Goal: Task Accomplishment & Management: Complete application form

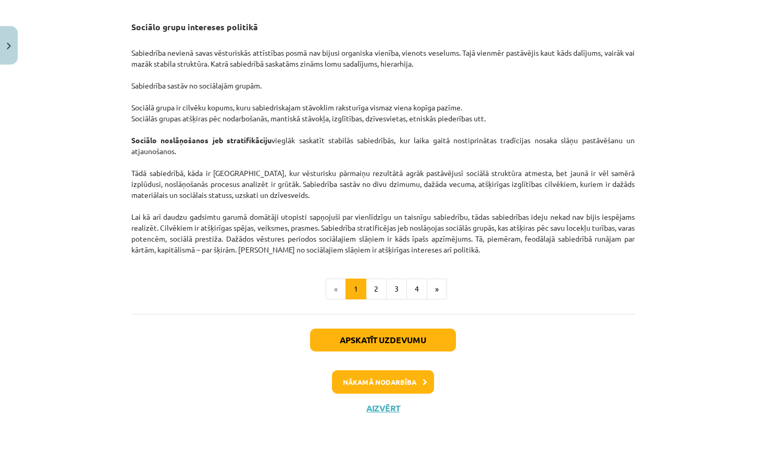
scroll to position [1592, 0]
click at [373, 379] on button "Nākamā nodarbība" at bounding box center [383, 382] width 102 height 24
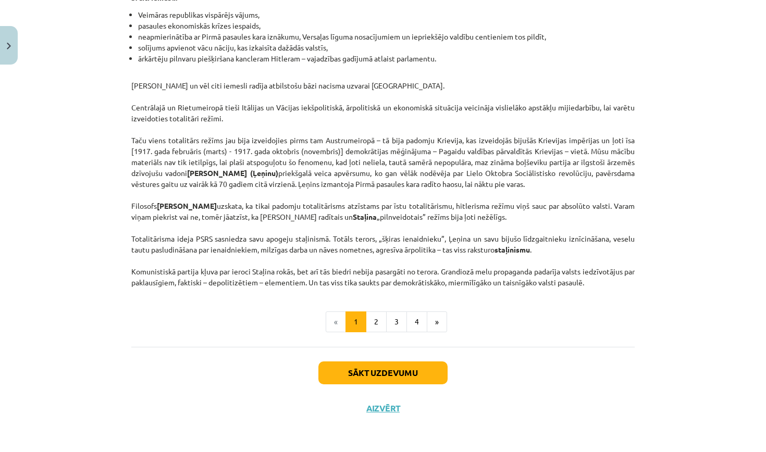
scroll to position [2567, 0]
click at [376, 368] on button "Sākt uzdevumu" at bounding box center [382, 372] width 129 height 23
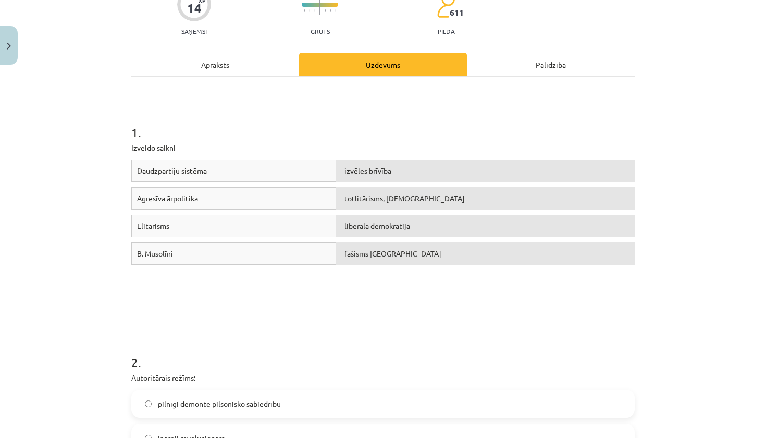
scroll to position [115, 0]
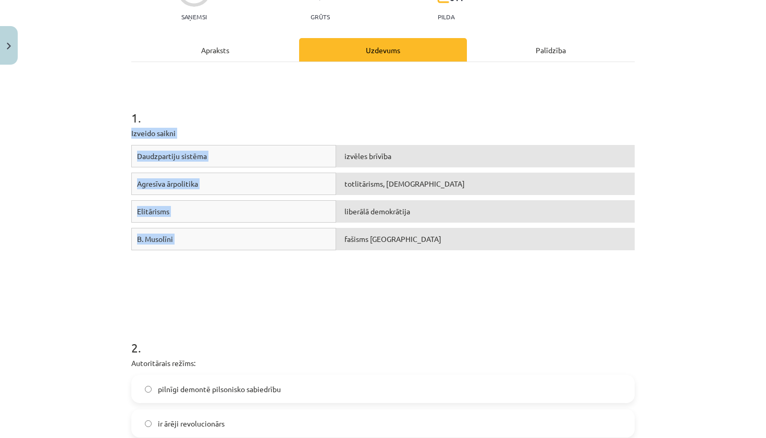
drag, startPoint x: 131, startPoint y: 126, endPoint x: 439, endPoint y: 243, distance: 330.0
copy div "Izveido saikni Daudzpartiju sistēma izvēles brīvība Agresīva ārpolitika totlitā…"
click at [262, 269] on div "Daudzpartiju sistēma izvēles brīvība Agresīva ārpolitika totlitārisms, šovinism…" at bounding box center [382, 223] width 503 height 156
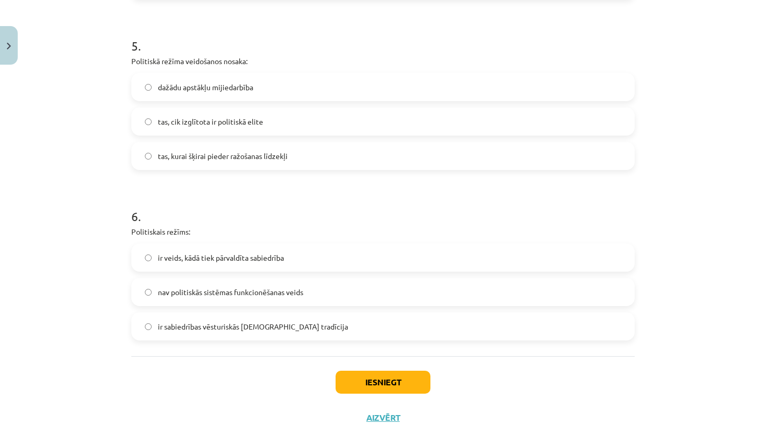
scroll to position [940, 0]
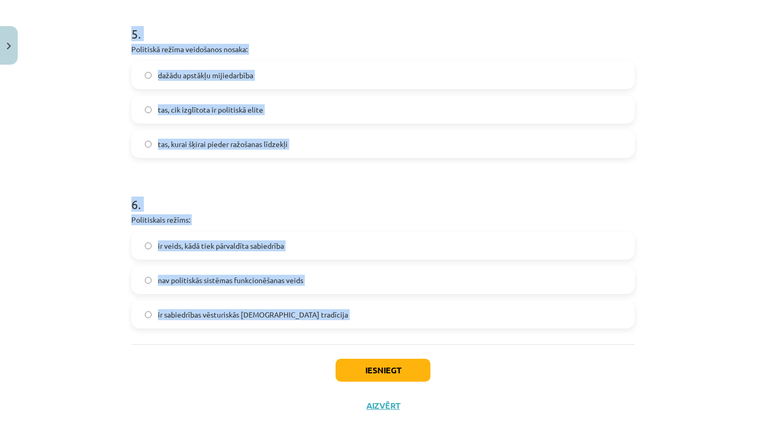
drag, startPoint x: 128, startPoint y: 118, endPoint x: 259, endPoint y: 342, distance: 259.8
copy form "2 . Autoritārais režīms: pilnīgi demontē pilsonisko sabiedrību ir ārēji revoluc…"
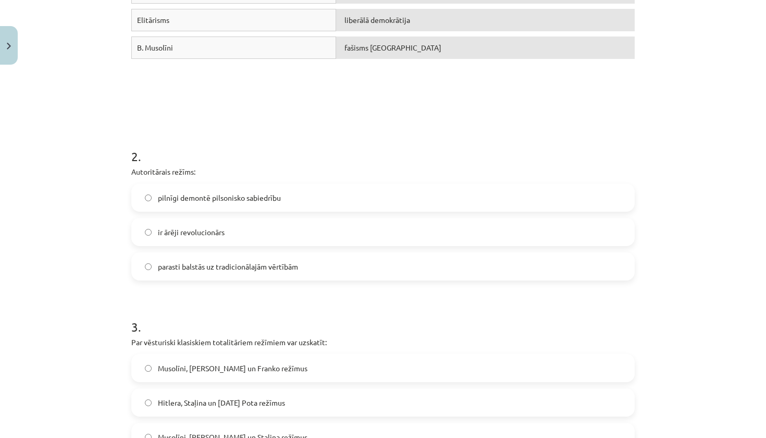
scroll to position [299, 0]
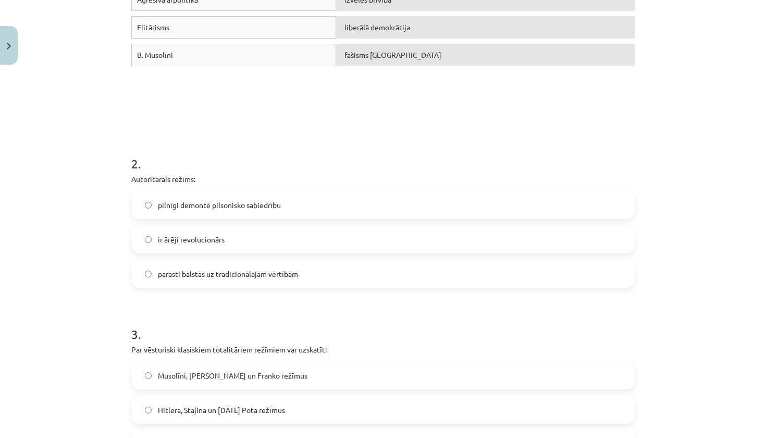
click at [223, 277] on span "parasti balstās uz tradicionālajām vērtībām" at bounding box center [228, 273] width 140 height 11
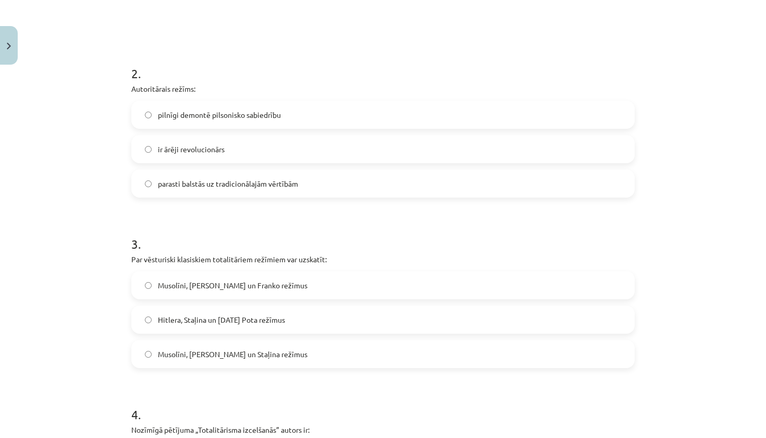
scroll to position [393, 0]
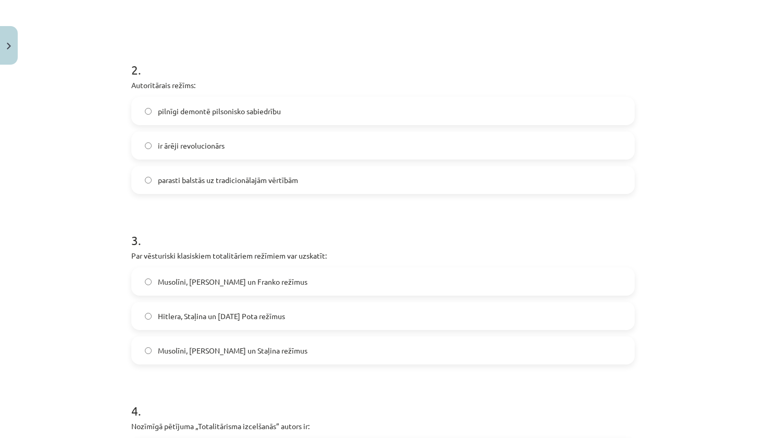
click at [191, 315] on span "Hitlera, Staļina un Pola Pota režīmus" at bounding box center [221, 315] width 127 height 11
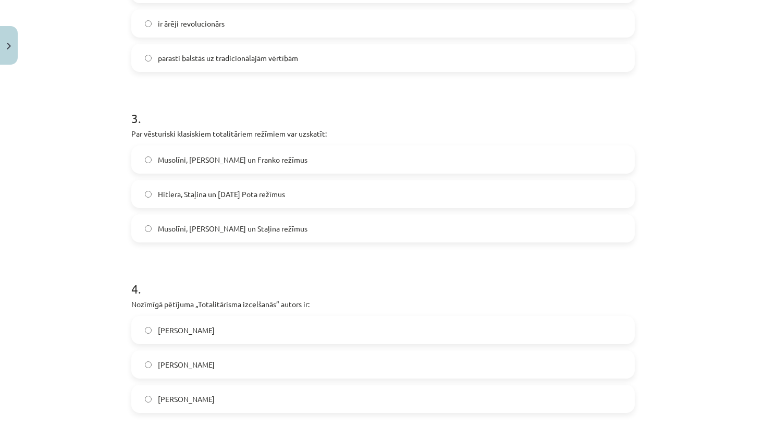
scroll to position [519, 0]
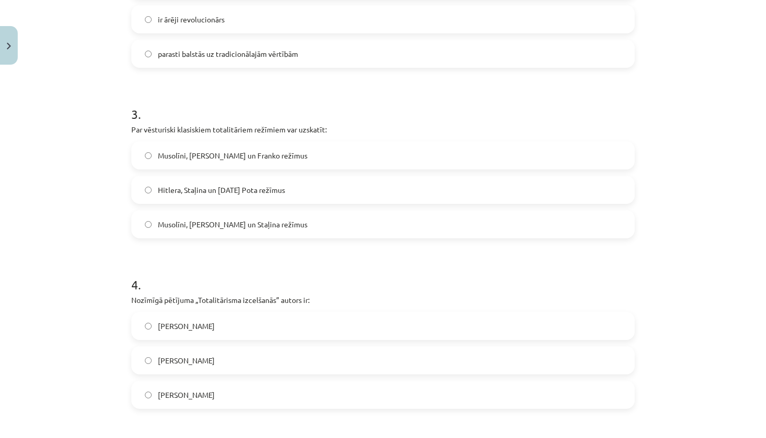
click at [181, 394] on span "Hanna Ārendte" at bounding box center [186, 394] width 57 height 11
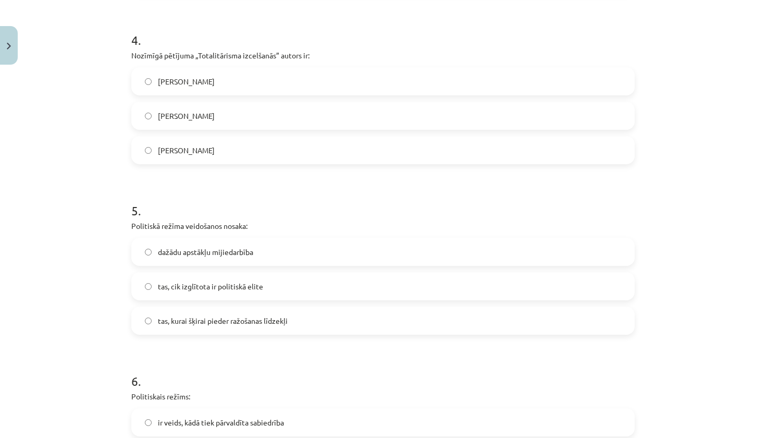
scroll to position [769, 0]
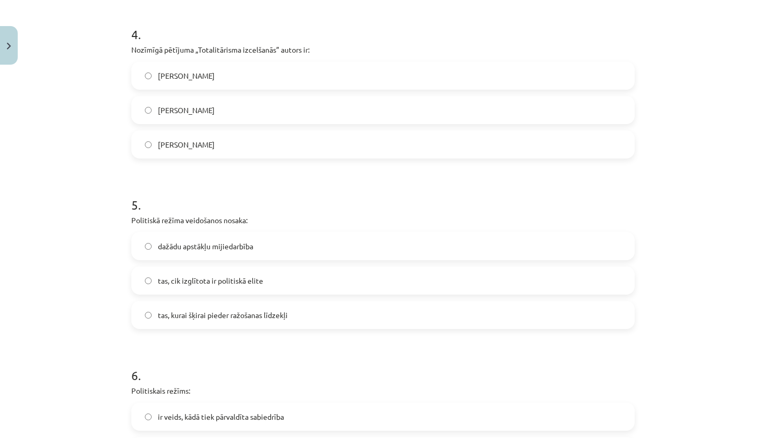
click at [184, 246] on span "dažādu apstākļu mijiedarbība" at bounding box center [205, 246] width 95 height 11
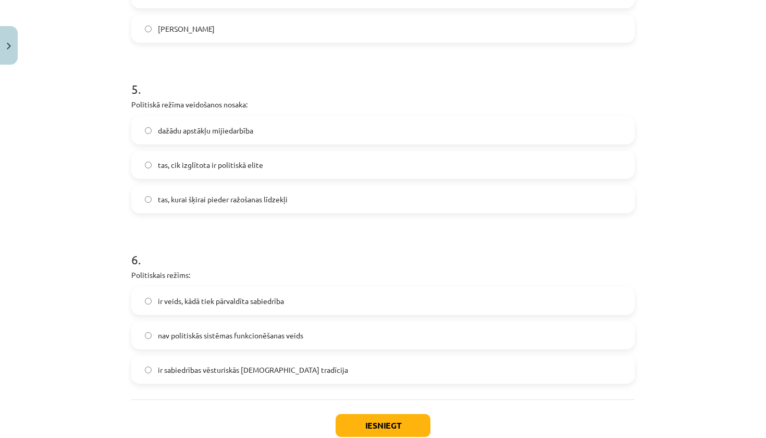
scroll to position [890, 0]
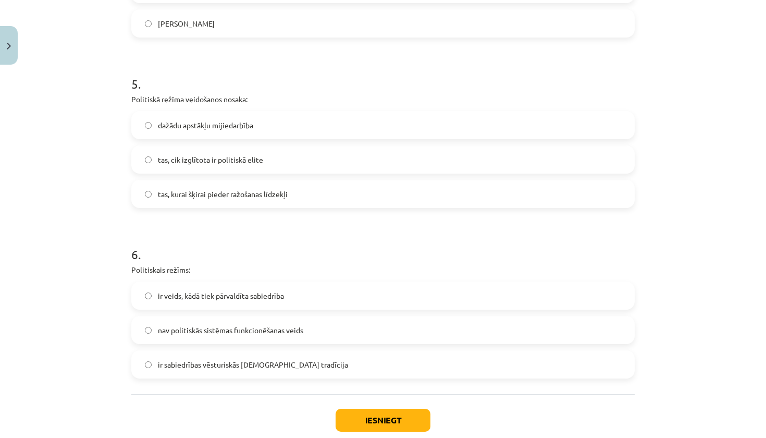
click at [247, 298] on span "ir veids, kādā tiek pārvaldīta sabiedrība" at bounding box center [221, 295] width 126 height 11
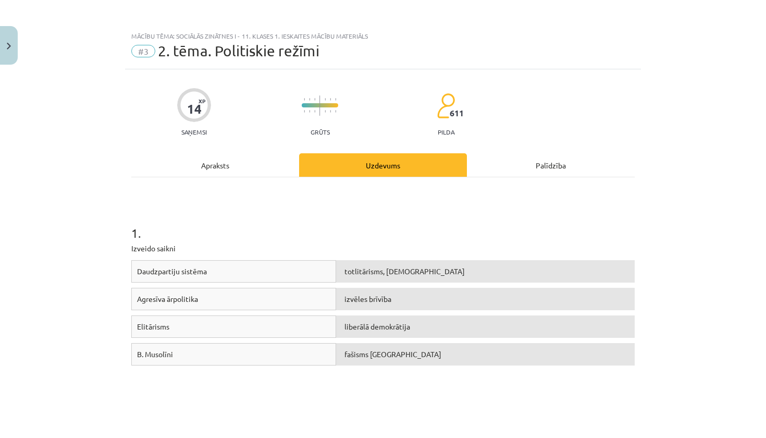
scroll to position [0, 0]
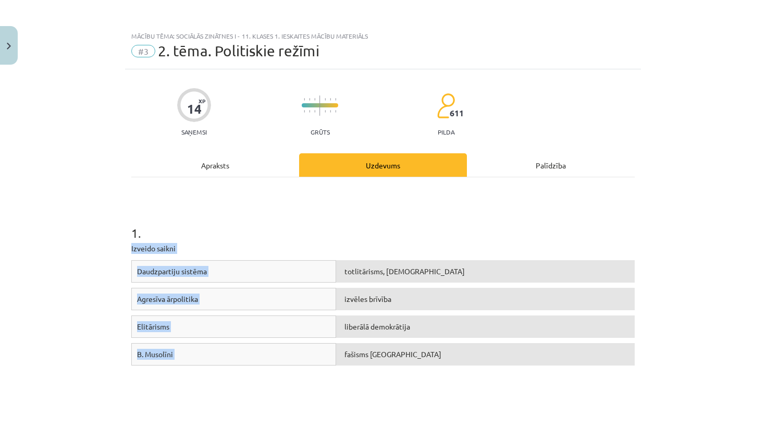
drag, startPoint x: 130, startPoint y: 247, endPoint x: 410, endPoint y: 351, distance: 298.3
copy div "Izveido saikni Daudzpartiju sistēma totlitārisms, šovinisms Agresīva ārpolitika…"
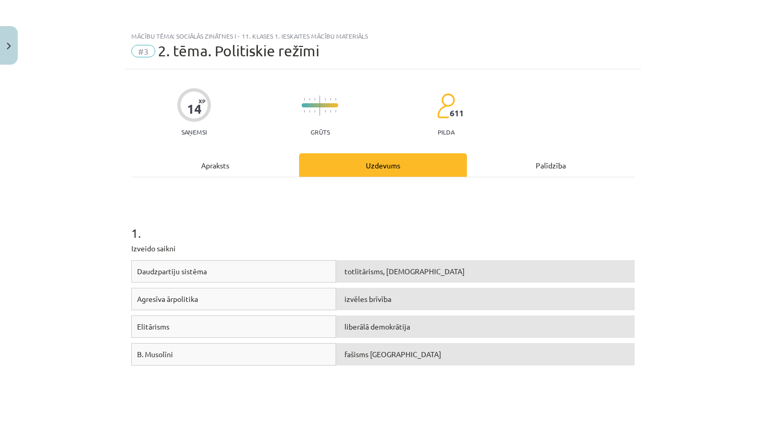
click at [238, 211] on h1 "1 ." at bounding box center [382, 223] width 503 height 32
drag, startPoint x: 135, startPoint y: 352, endPoint x: 332, endPoint y: 296, distance: 205.1
click at [332, 296] on div "Daudzpartiju sistēma totlitārisms, šovinisms Agresīva ārpolitika liberālā demok…" at bounding box center [382, 338] width 503 height 156
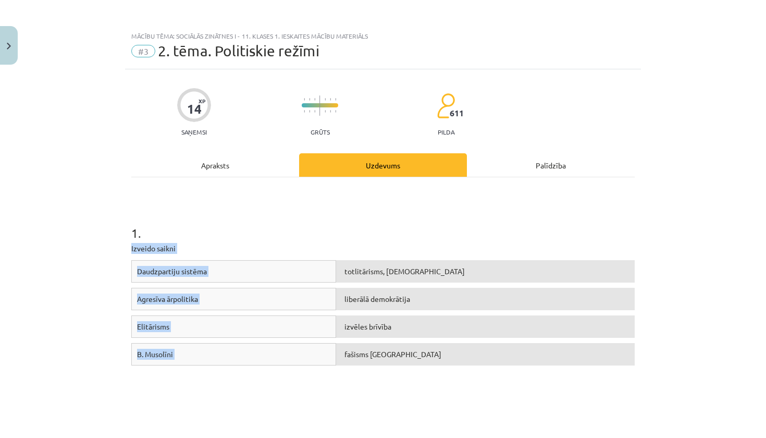
drag, startPoint x: 121, startPoint y: 243, endPoint x: 409, endPoint y: 369, distance: 314.2
click at [409, 369] on div "Mācību tēma: Sociālās zinātnes i - 11. klases 1. ieskaites mācību materiāls #3 …" at bounding box center [383, 219] width 766 height 438
copy div "Izveido saikni Daudzpartiju sistēma totlitārisms, šovinisms Agresīva ārpolitika…"
click at [352, 376] on div "Daudzpartiju sistēma totlitārisms, šovinisms Agresīva ārpolitika liberālā demok…" at bounding box center [382, 338] width 503 height 156
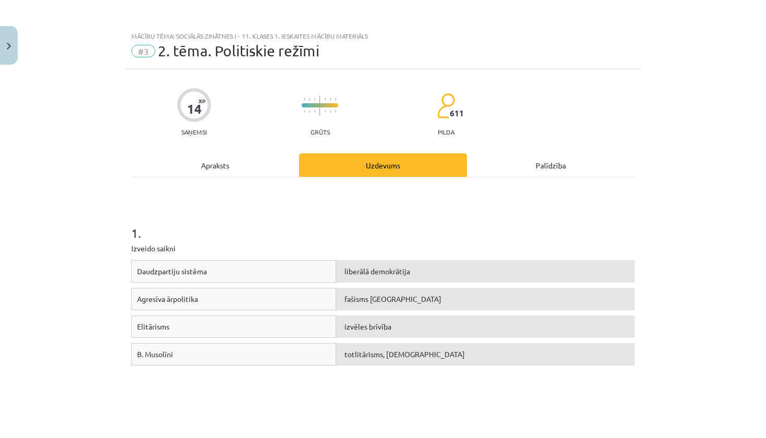
drag, startPoint x: 250, startPoint y: 355, endPoint x: 275, endPoint y: 350, distance: 25.5
click at [276, 350] on div "B. Musolīni" at bounding box center [233, 354] width 205 height 22
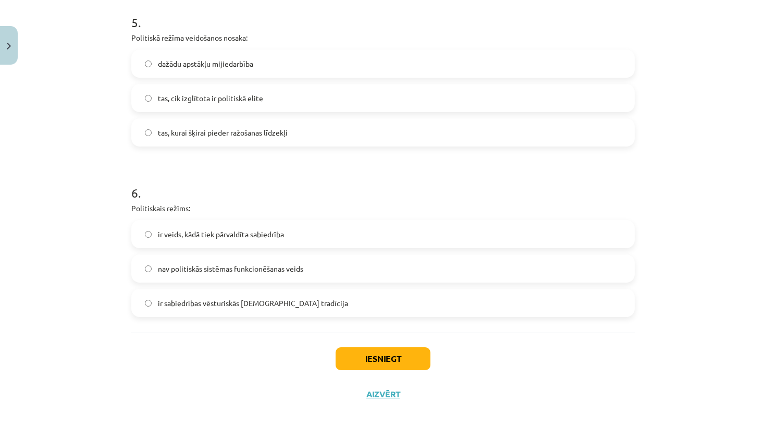
scroll to position [953, 0]
click at [361, 356] on button "Iesniegt" at bounding box center [382, 358] width 95 height 23
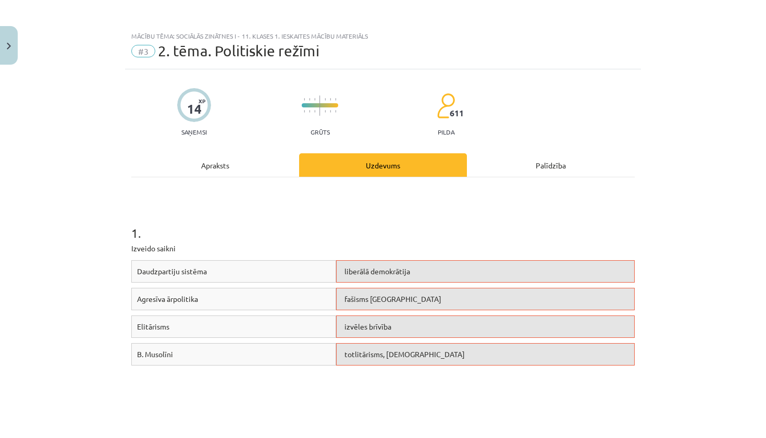
scroll to position [0, 0]
click at [368, 342] on div "Elitārisms izvēles brīvība" at bounding box center [382, 329] width 503 height 28
click at [368, 328] on span "izvēles brīvība" at bounding box center [367, 325] width 47 height 9
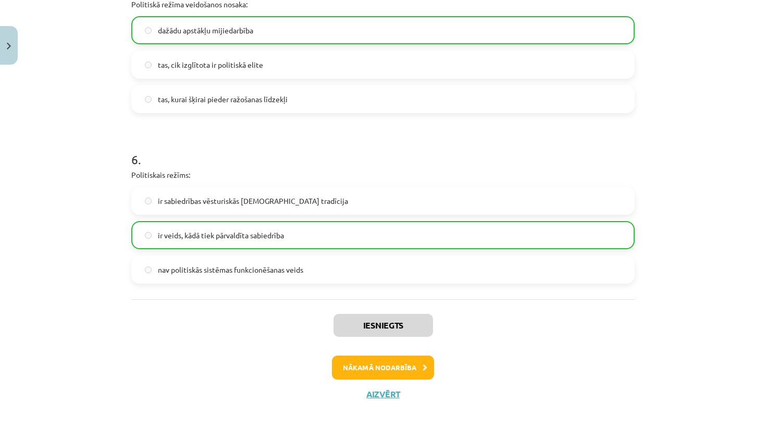
scroll to position [985, 0]
click at [364, 369] on button "Nākamā nodarbība" at bounding box center [383, 367] width 102 height 24
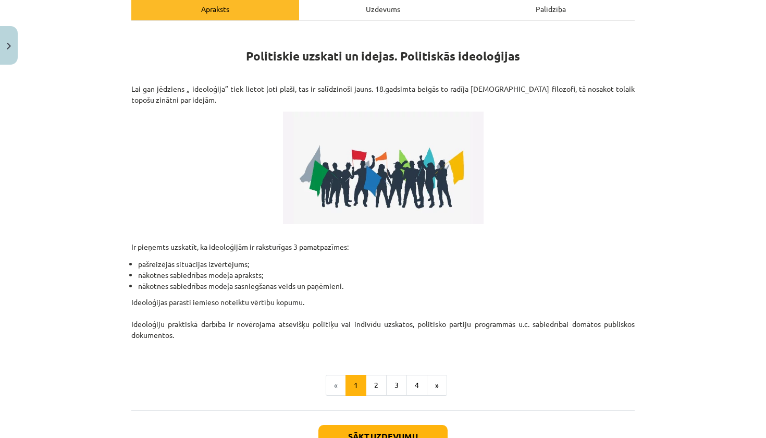
scroll to position [157, 0]
click at [387, 432] on button "Sākt uzdevumu" at bounding box center [382, 435] width 129 height 23
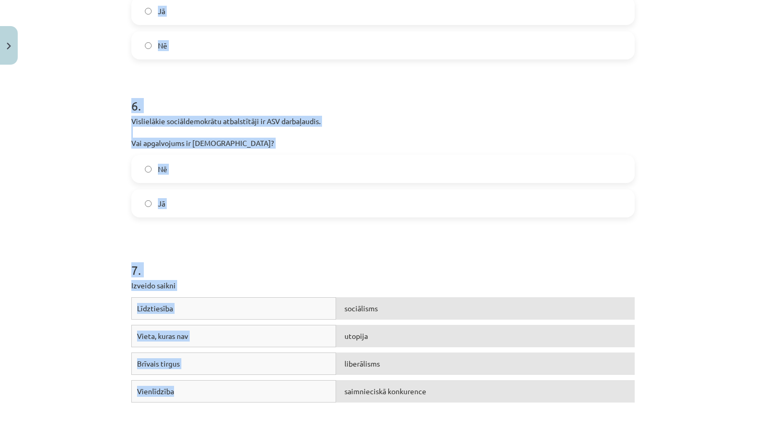
scroll to position [901, 0]
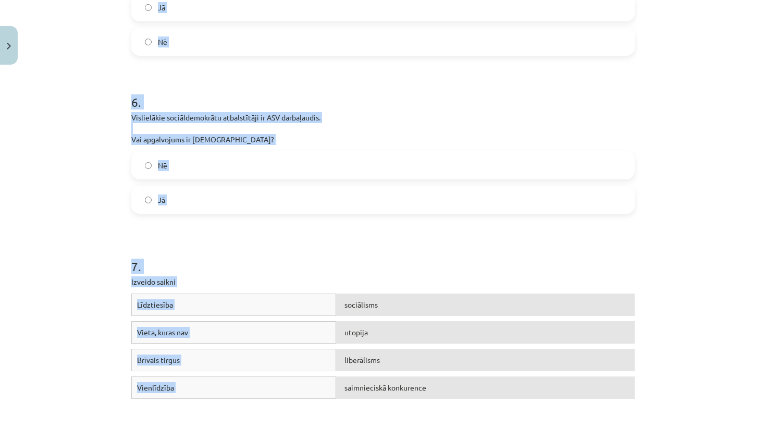
drag, startPoint x: 133, startPoint y: 213, endPoint x: 430, endPoint y: 389, distance: 344.7
copy form "Komunistiskā ideoloģija balstās uz K.Marksa, F.Engelsa un V.Ļeņina mācībām. Vai…"
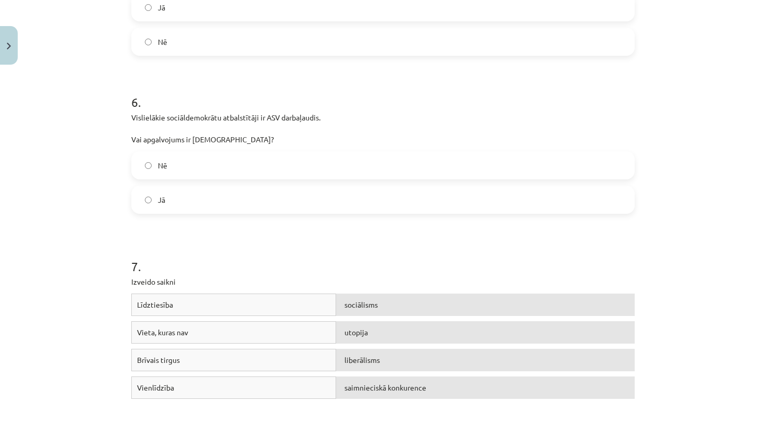
click at [95, 224] on div "Mācību tēma: Sociālās zinātnes i - 11. klases 1. ieskaites mācību materiāls #4 …" at bounding box center [383, 219] width 766 height 438
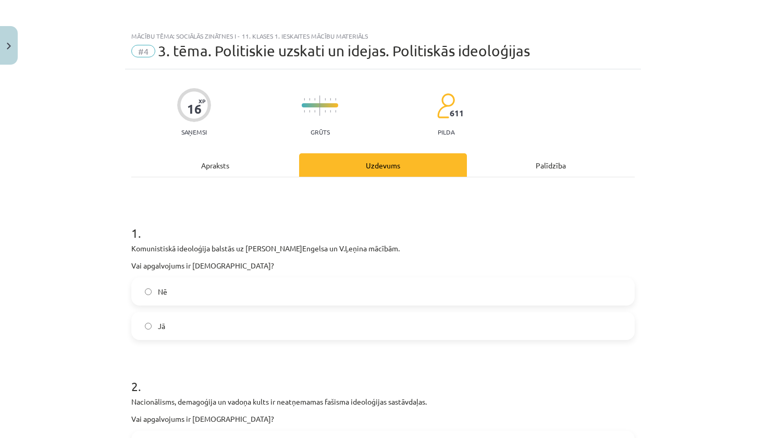
scroll to position [0, 0]
click at [268, 320] on label "Jā" at bounding box center [382, 326] width 501 height 26
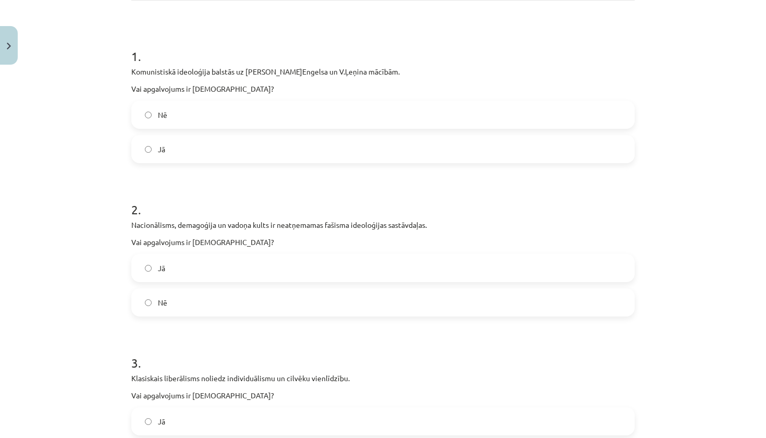
scroll to position [177, 0]
click at [257, 273] on label "Jā" at bounding box center [382, 268] width 501 height 26
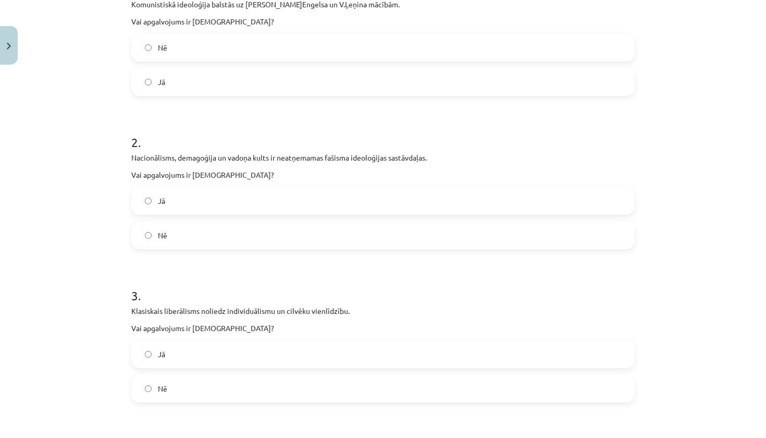
scroll to position [258, 0]
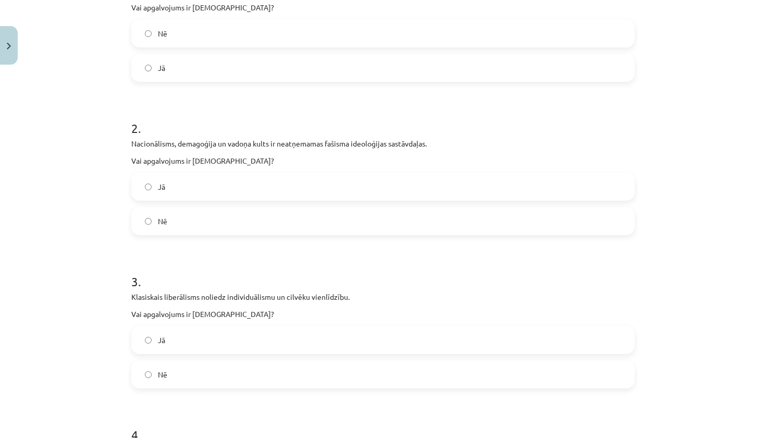
click at [239, 376] on label "Nē" at bounding box center [382, 374] width 501 height 26
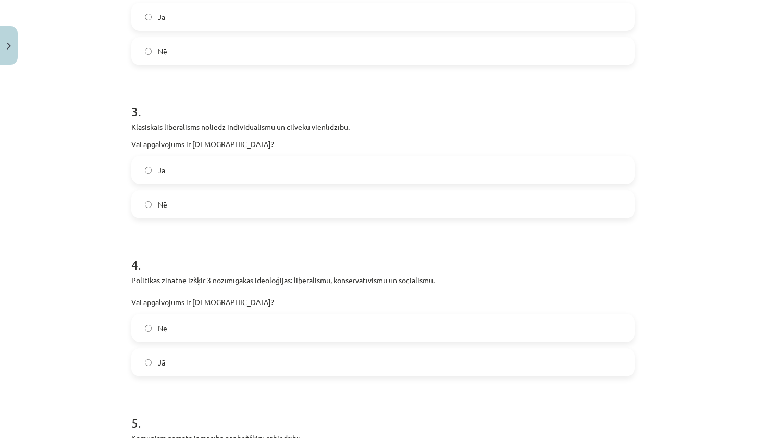
scroll to position [430, 0]
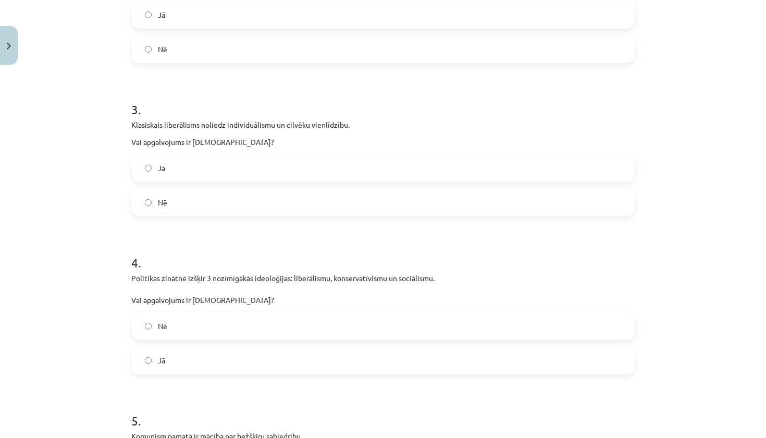
click at [235, 360] on label "Jā" at bounding box center [382, 360] width 501 height 26
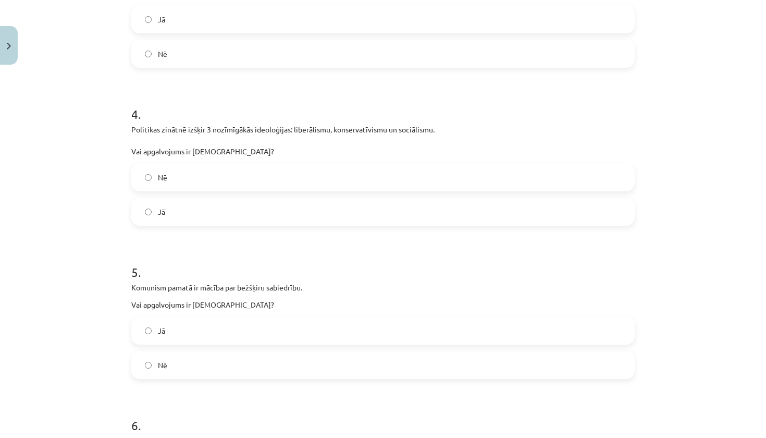
click at [234, 320] on label "Jā" at bounding box center [382, 330] width 501 height 26
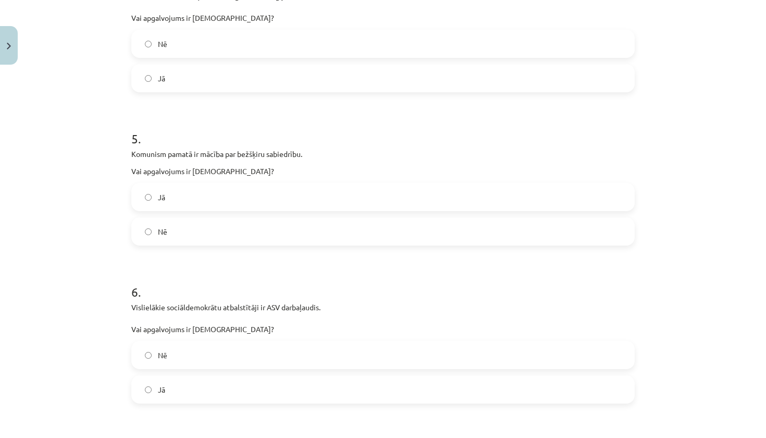
scroll to position [716, 0]
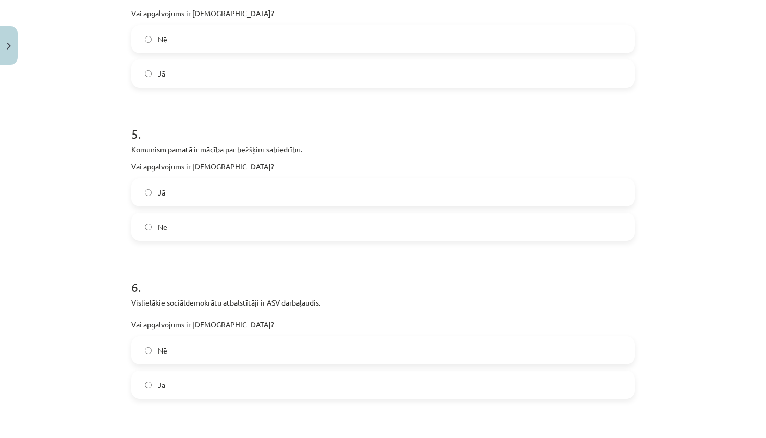
click at [232, 349] on label "Nē" at bounding box center [382, 350] width 501 height 26
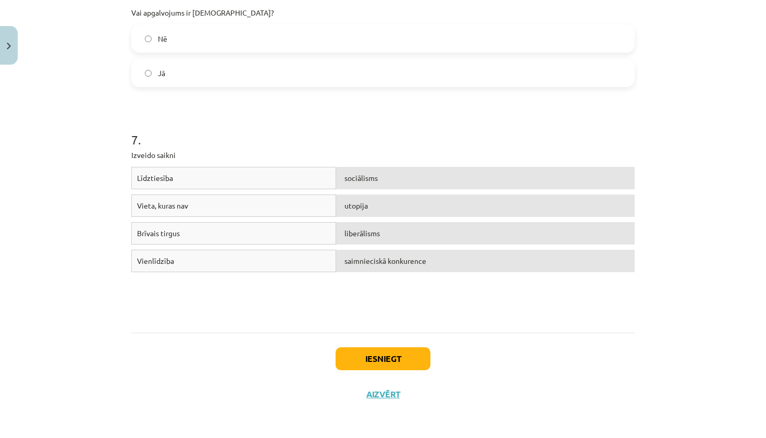
scroll to position [1029, 0]
click at [378, 357] on button "Iesniegt" at bounding box center [382, 358] width 95 height 23
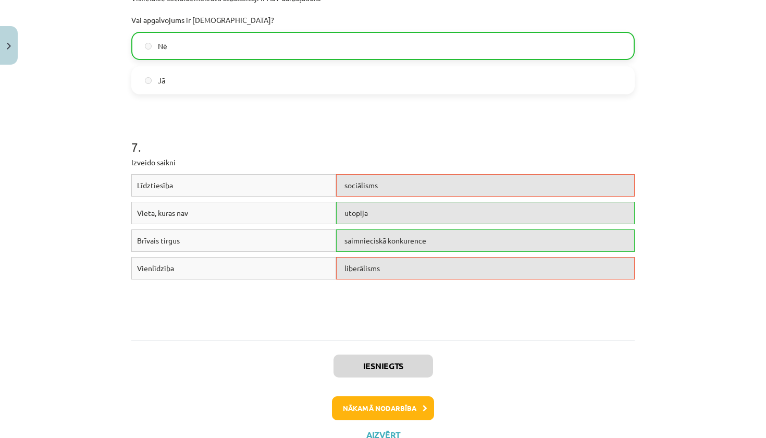
scroll to position [1021, 0]
click at [413, 410] on button "Nākamā nodarbība" at bounding box center [383, 407] width 102 height 24
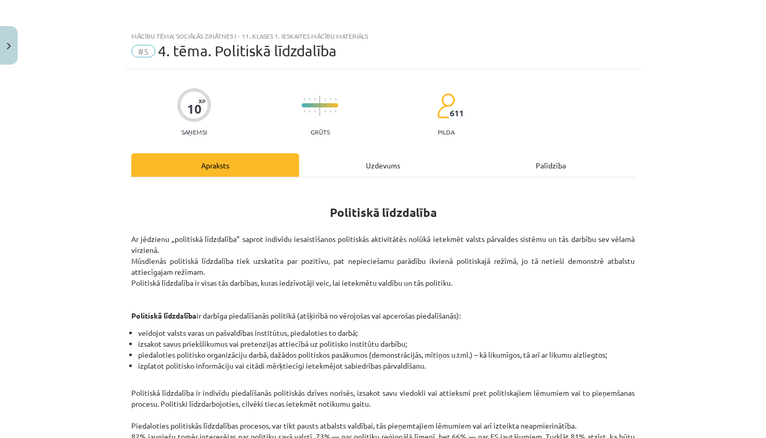
scroll to position [0, 0]
click at [148, 46] on span "#5" at bounding box center [143, 51] width 24 height 13
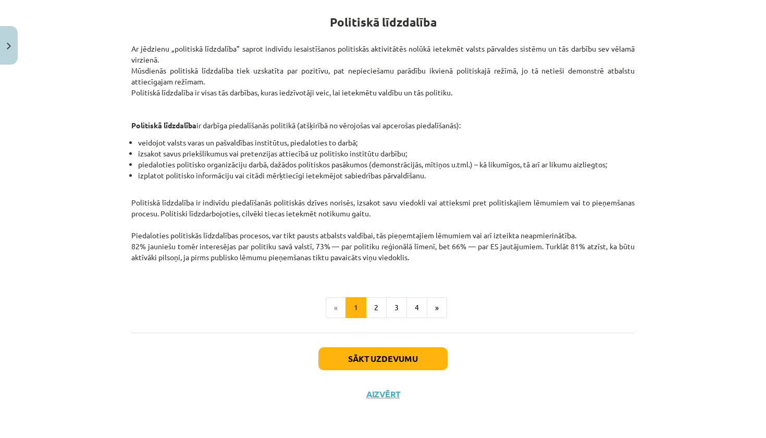
scroll to position [191, 0]
click at [386, 396] on button "Aizvērt" at bounding box center [383, 394] width 40 height 10
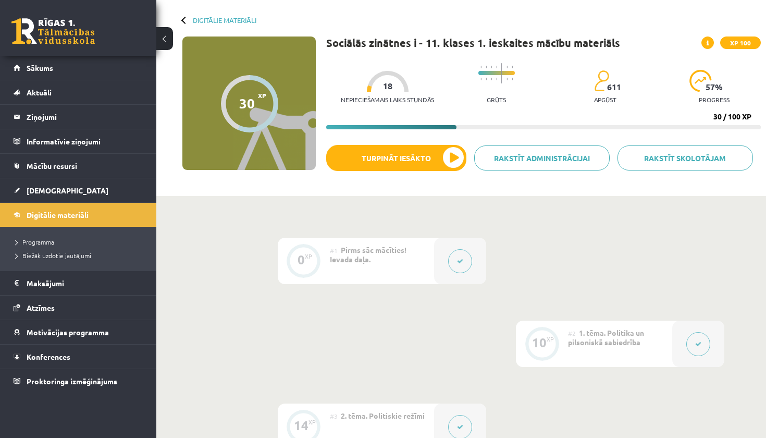
scroll to position [256, 0]
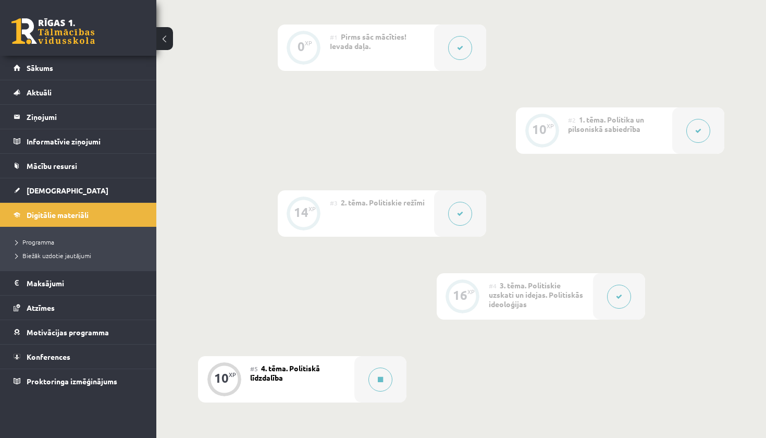
click at [455, 290] on div "16" at bounding box center [460, 294] width 15 height 9
click at [615, 292] on button at bounding box center [619, 296] width 24 height 24
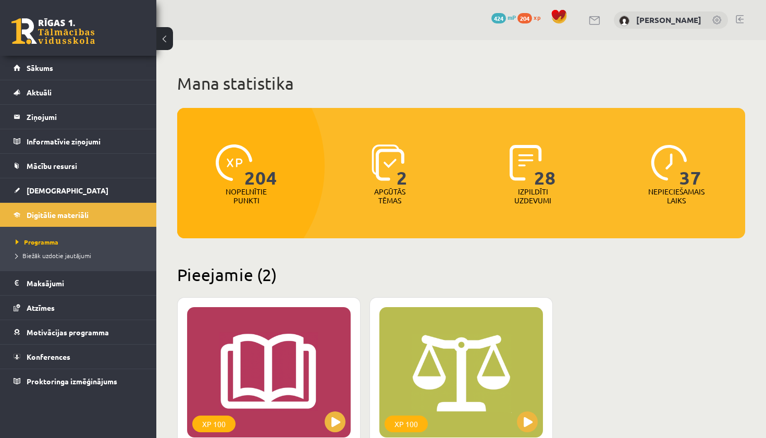
scroll to position [198, 0]
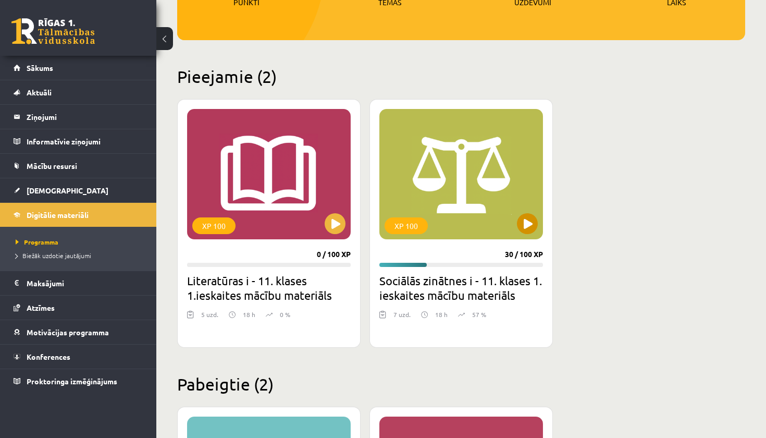
click at [510, 227] on div "XP 100" at bounding box center [461, 174] width 164 height 130
click at [481, 196] on div "XP 100" at bounding box center [461, 174] width 164 height 130
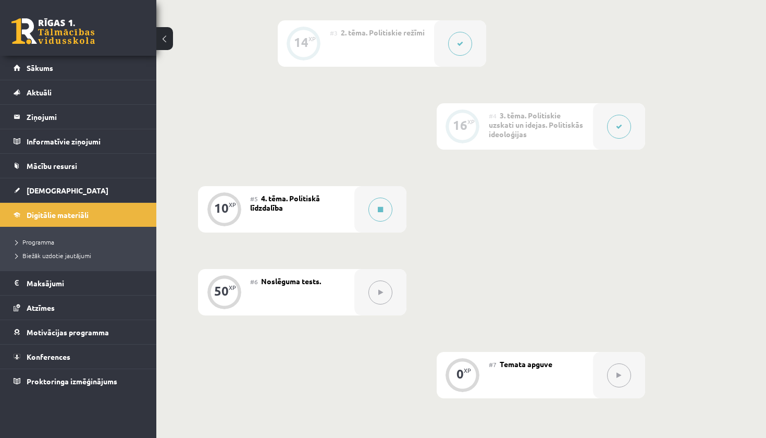
scroll to position [426, 0]
click at [331, 202] on div "#5 4. tēma. Politiskā līdzdalība" at bounding box center [302, 209] width 104 height 46
click at [380, 205] on button at bounding box center [380, 210] width 24 height 24
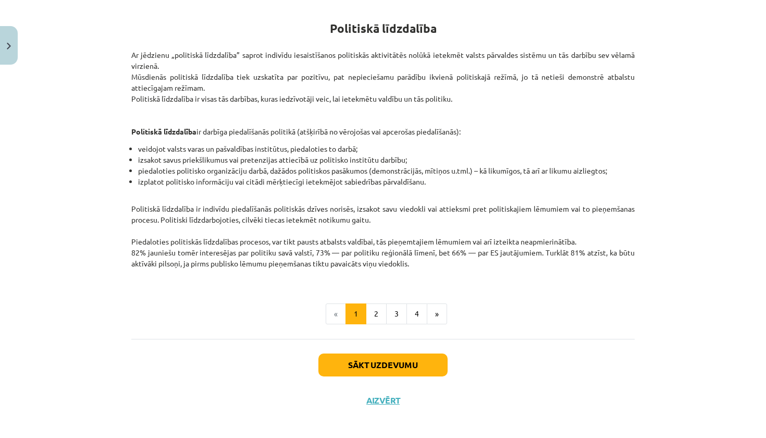
scroll to position [186, 0]
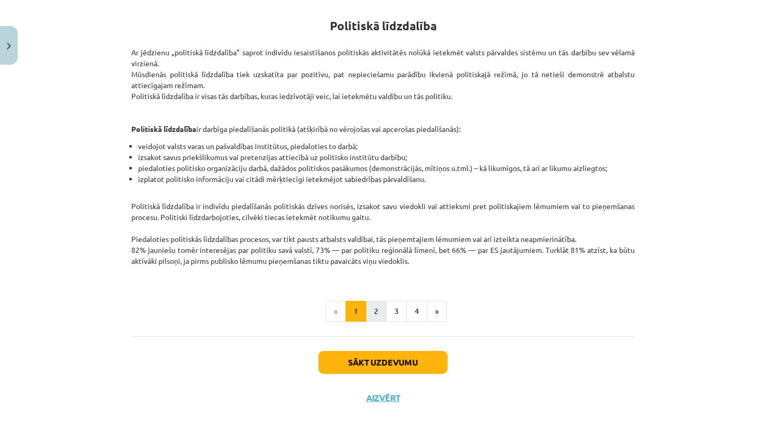
click at [371, 313] on button "2" at bounding box center [376, 311] width 21 height 21
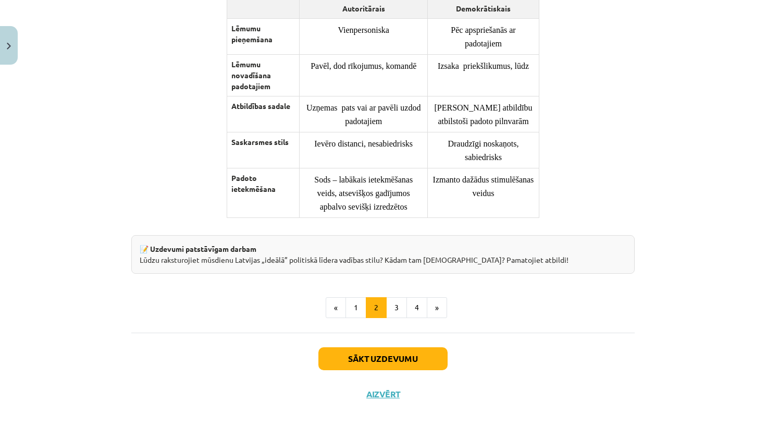
scroll to position [807, 0]
click at [356, 304] on button "1" at bounding box center [355, 307] width 21 height 21
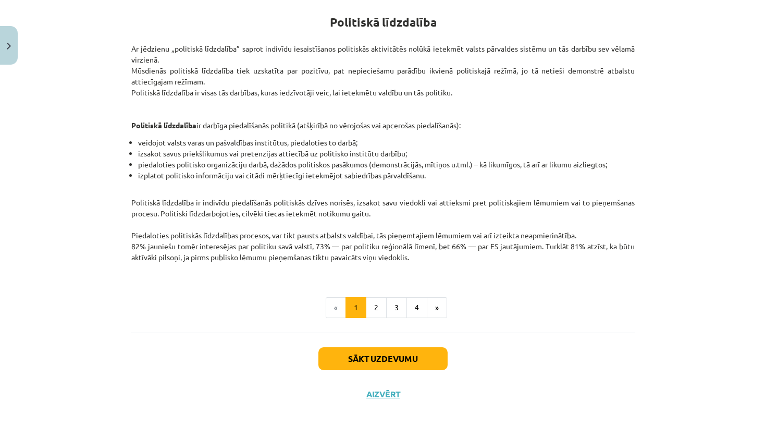
click at [377, 390] on button "Aizvērt" at bounding box center [383, 394] width 40 height 10
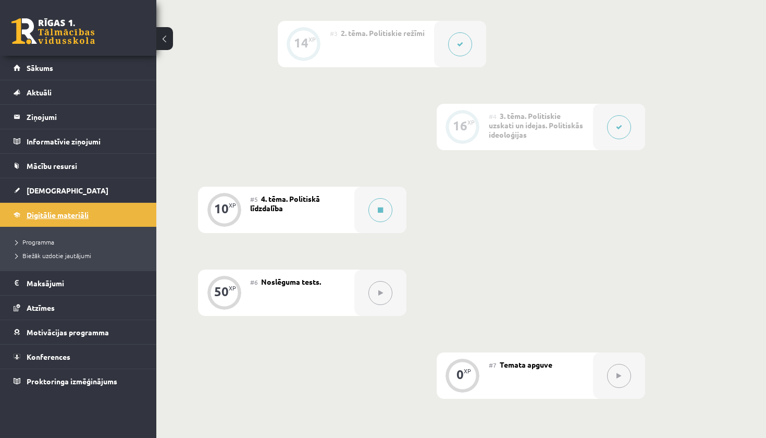
click at [94, 215] on link "Digitālie materiāli" at bounding box center [79, 215] width 130 height 24
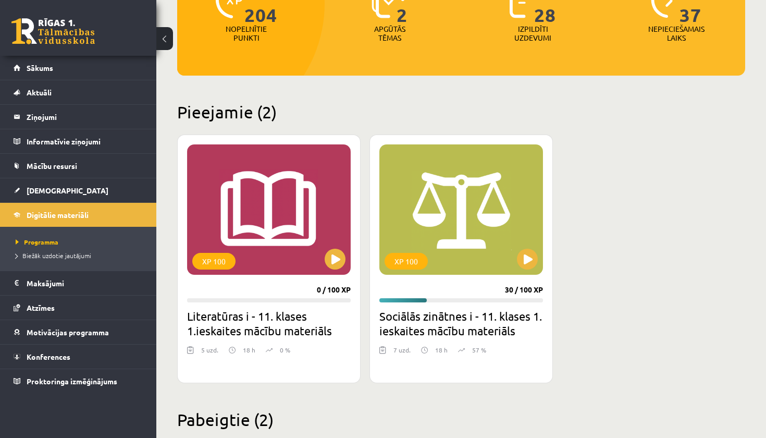
scroll to position [165, 0]
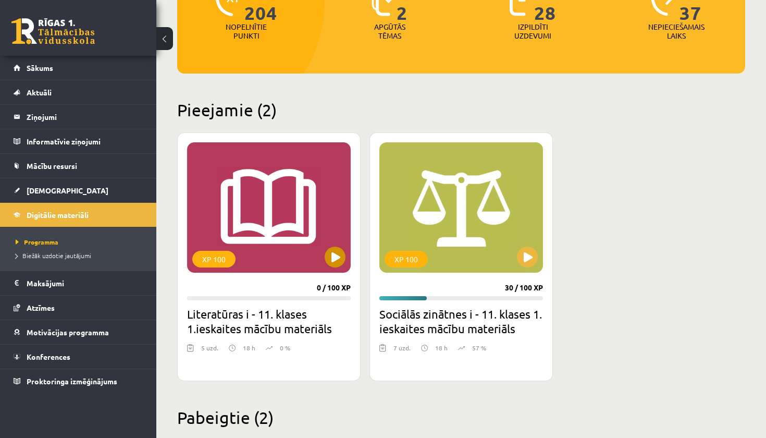
click at [330, 264] on button at bounding box center [334, 256] width 21 height 21
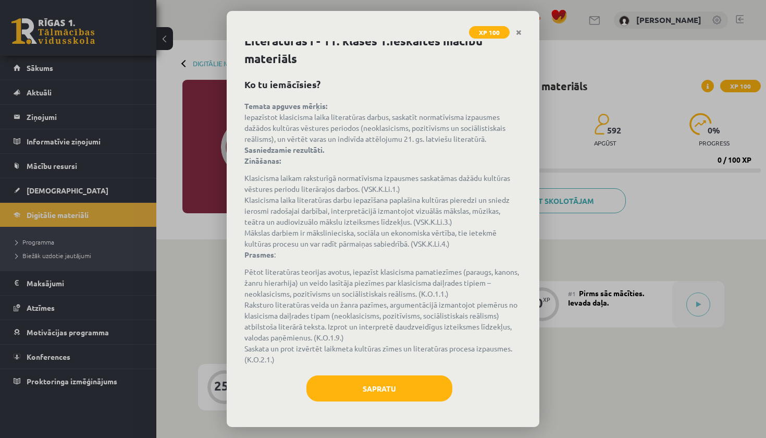
scroll to position [9, 0]
click at [355, 388] on button "Sapratu" at bounding box center [379, 388] width 146 height 26
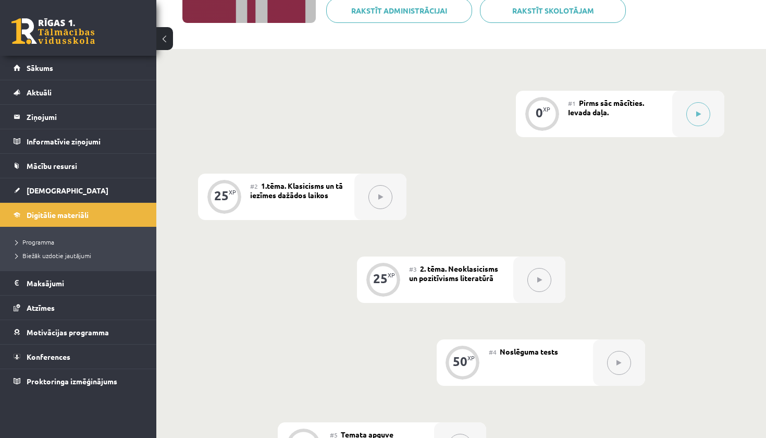
scroll to position [168, 0]
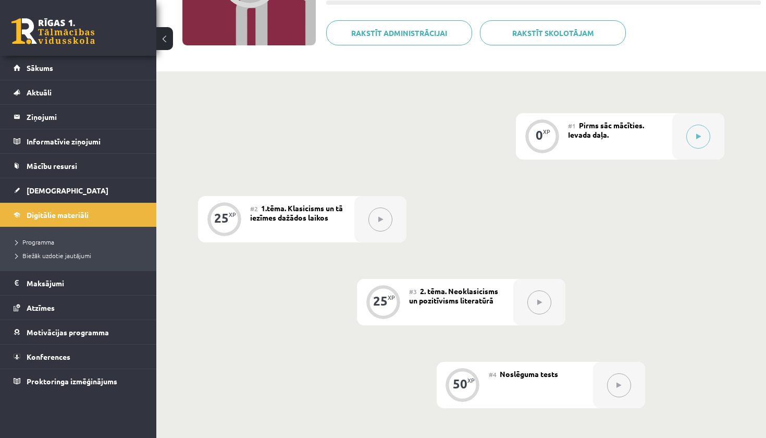
click at [378, 219] on icon at bounding box center [380, 219] width 5 height 6
click at [703, 129] on button at bounding box center [698, 136] width 24 height 24
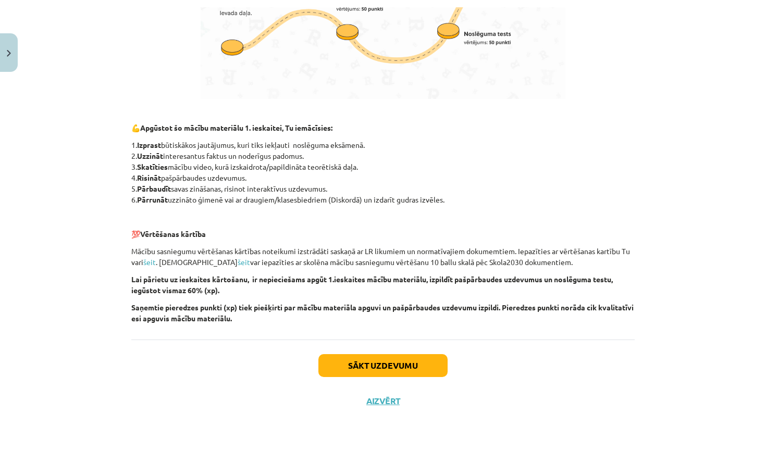
scroll to position [653, 0]
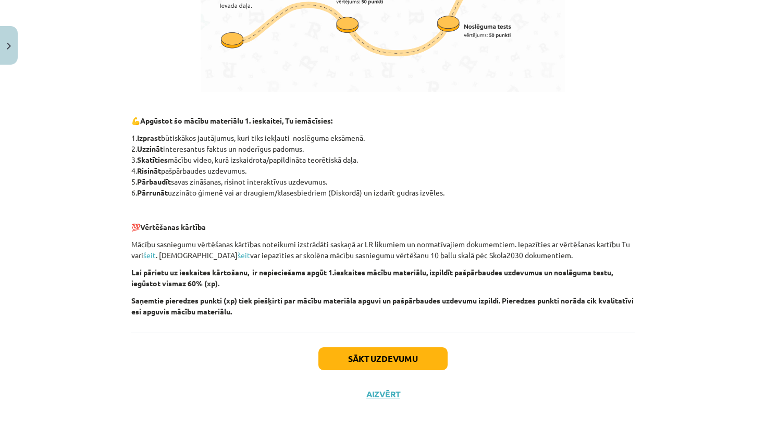
click at [363, 359] on button "Sākt uzdevumu" at bounding box center [382, 358] width 129 height 23
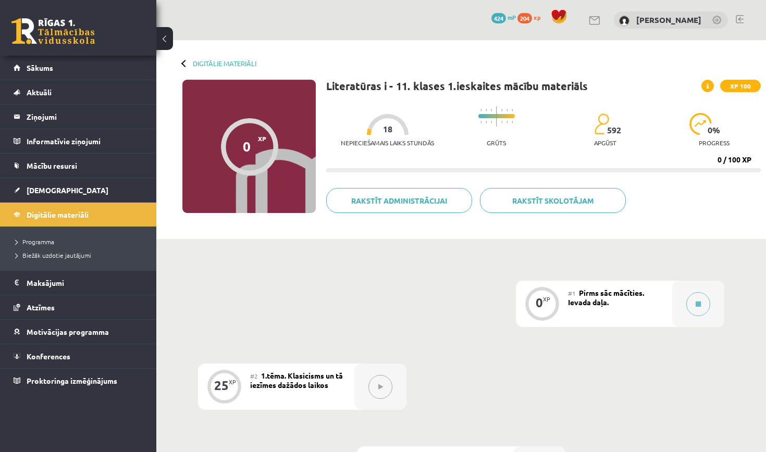
scroll to position [168, 0]
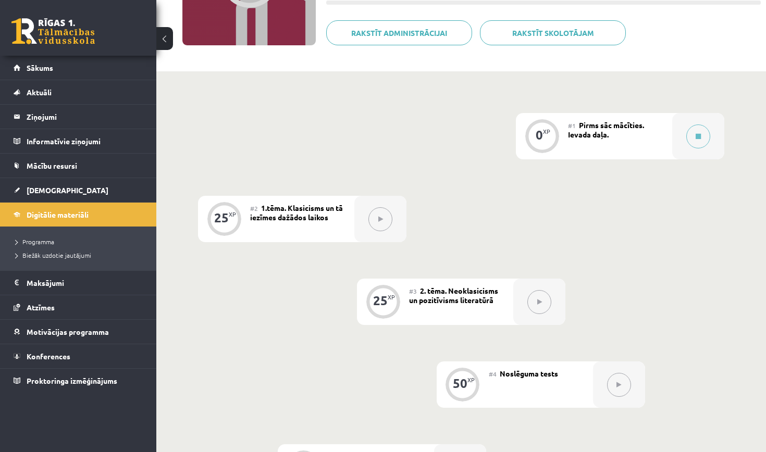
click at [623, 141] on div "#1 Pirms sāc mācīties. Ievada daļa." at bounding box center [620, 136] width 104 height 46
click at [703, 140] on button at bounding box center [698, 136] width 24 height 24
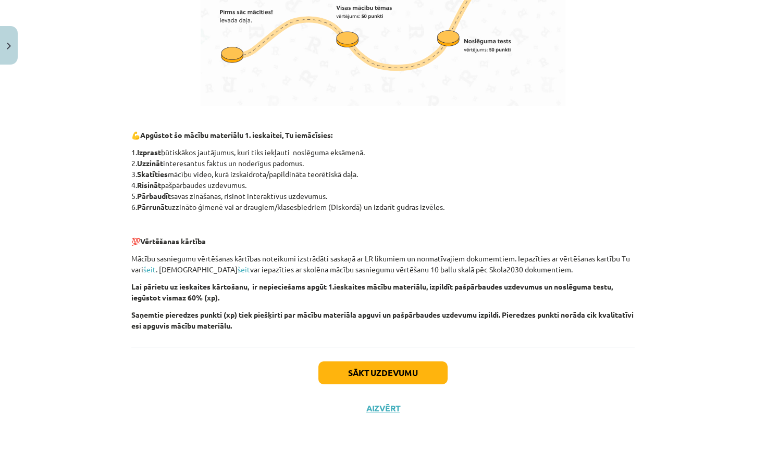
scroll to position [639, 0]
click at [376, 372] on button "Sākt uzdevumu" at bounding box center [382, 372] width 129 height 23
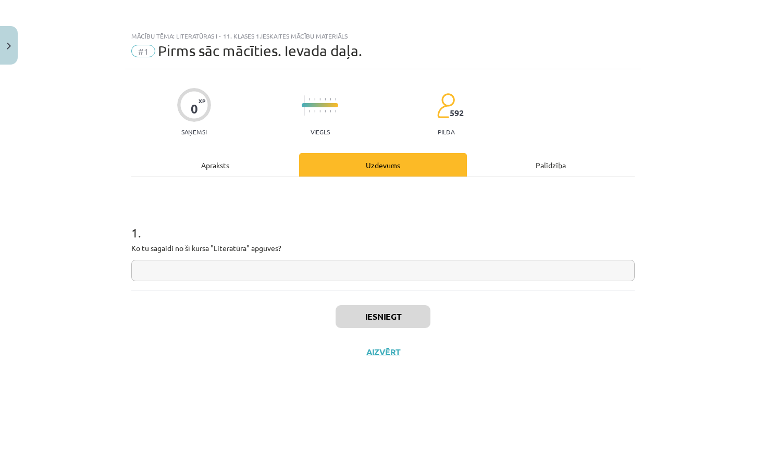
scroll to position [0, 0]
click at [343, 279] on input "text" at bounding box center [382, 270] width 503 height 21
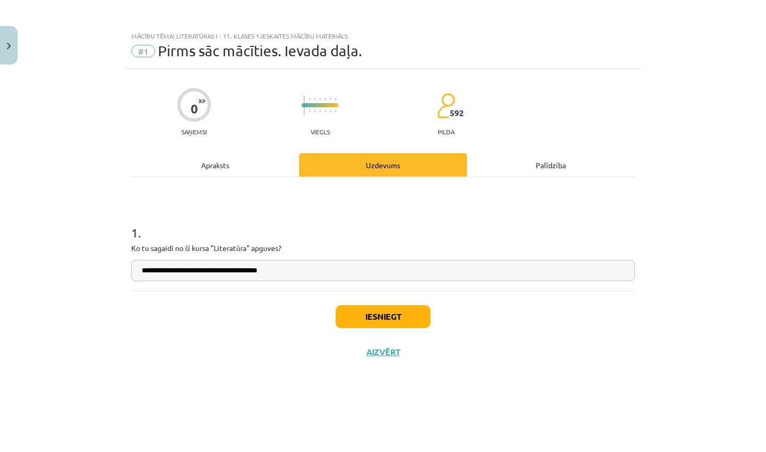
type input "**********"
click at [399, 317] on button "Iesniegt" at bounding box center [382, 316] width 95 height 23
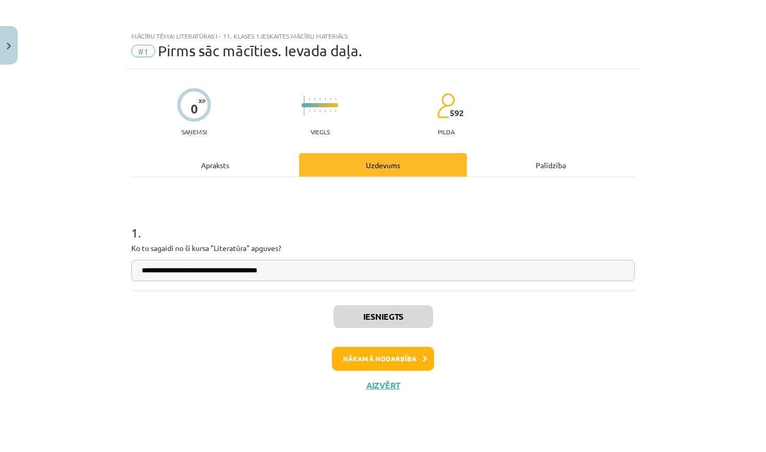
click at [398, 357] on button "Nākamā nodarbība" at bounding box center [383, 359] width 102 height 24
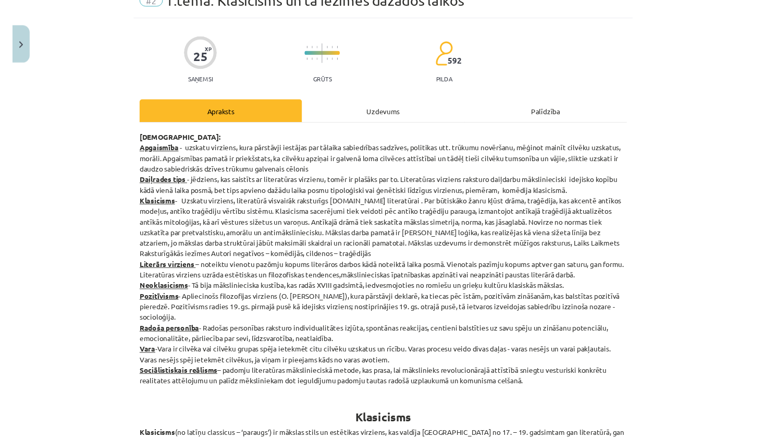
scroll to position [50, 0]
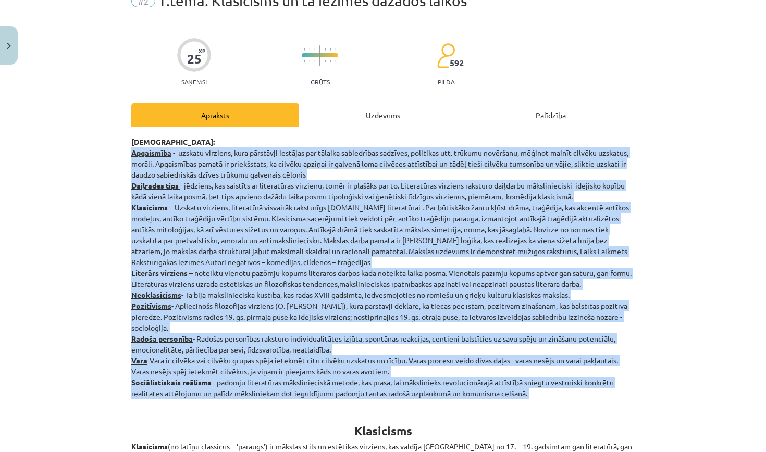
drag, startPoint x: 127, startPoint y: 148, endPoint x: 289, endPoint y: 419, distance: 314.9
copy div "Loremipsum - dolorsi ametcons, adip elitseddo eiusmodt inc utlabor etdoloremag …"
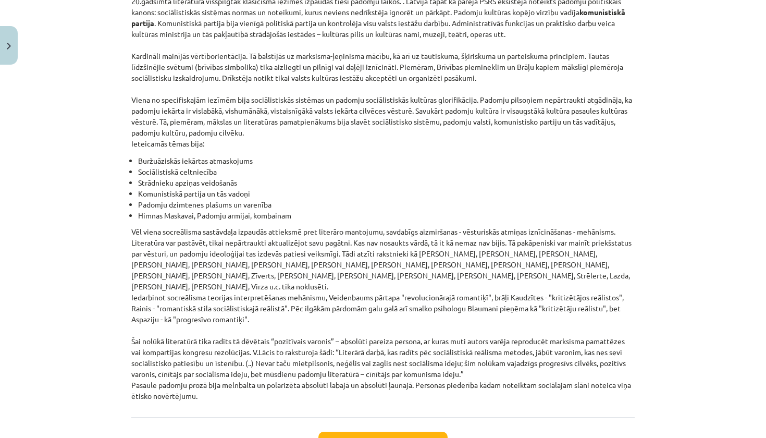
scroll to position [2286, 0]
